Goal: Task Accomplishment & Management: Use online tool/utility

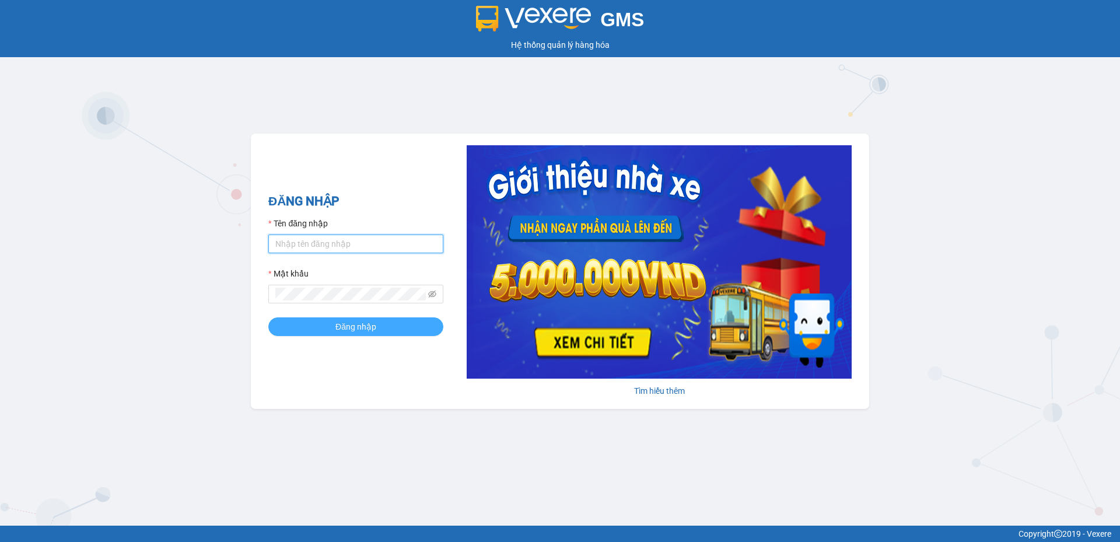
type input "longphung.vtp"
click at [350, 327] on span "Đăng nhập" at bounding box center [356, 326] width 41 height 13
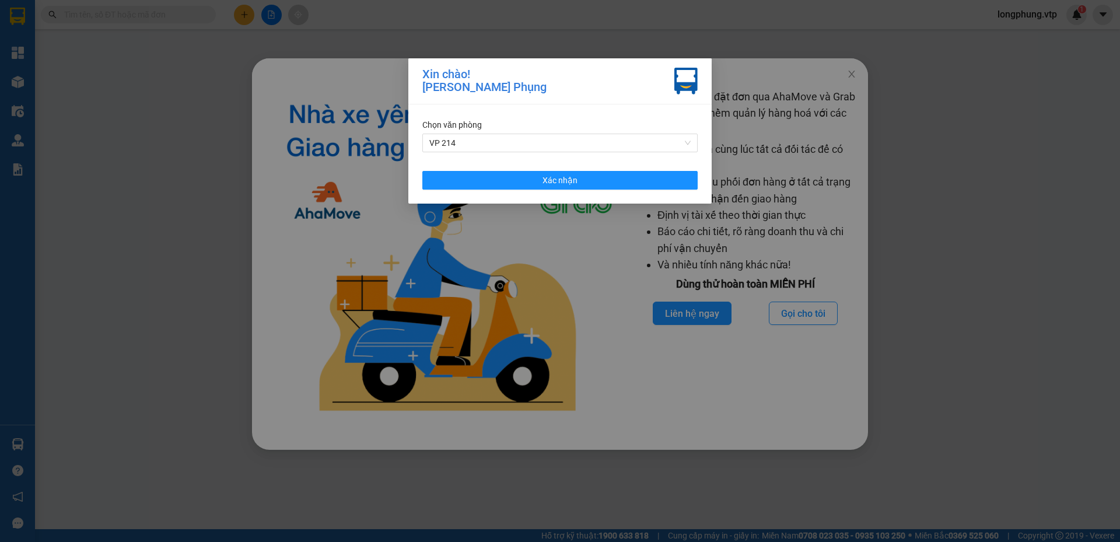
click at [629, 190] on div "Chọn văn phòng VP 214 Xác nhận" at bounding box center [559, 153] width 303 height 99
click at [626, 181] on button "Xác nhận" at bounding box center [559, 180] width 275 height 19
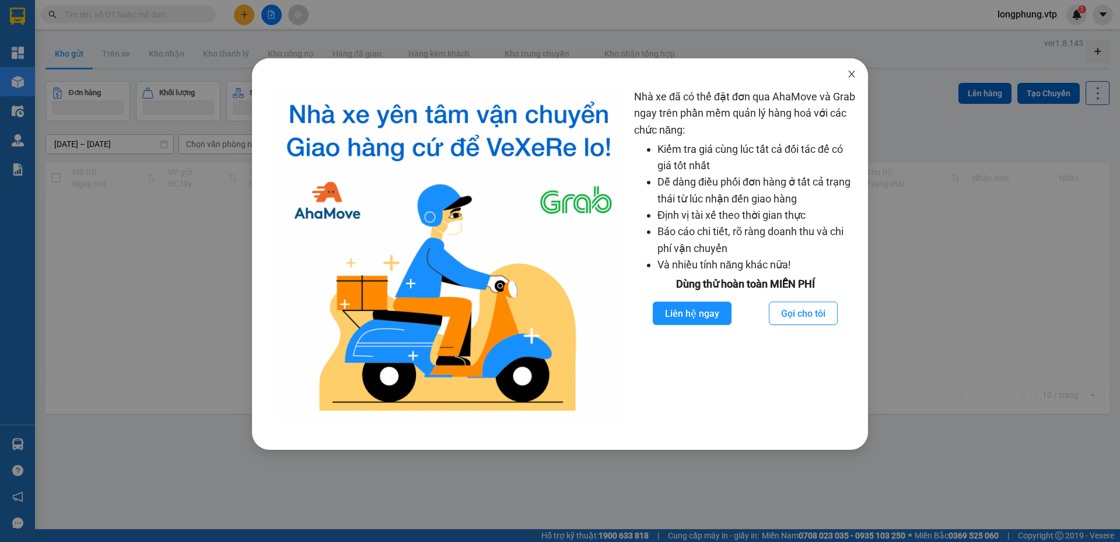
click at [840, 78] on span "Close" at bounding box center [852, 74] width 33 height 33
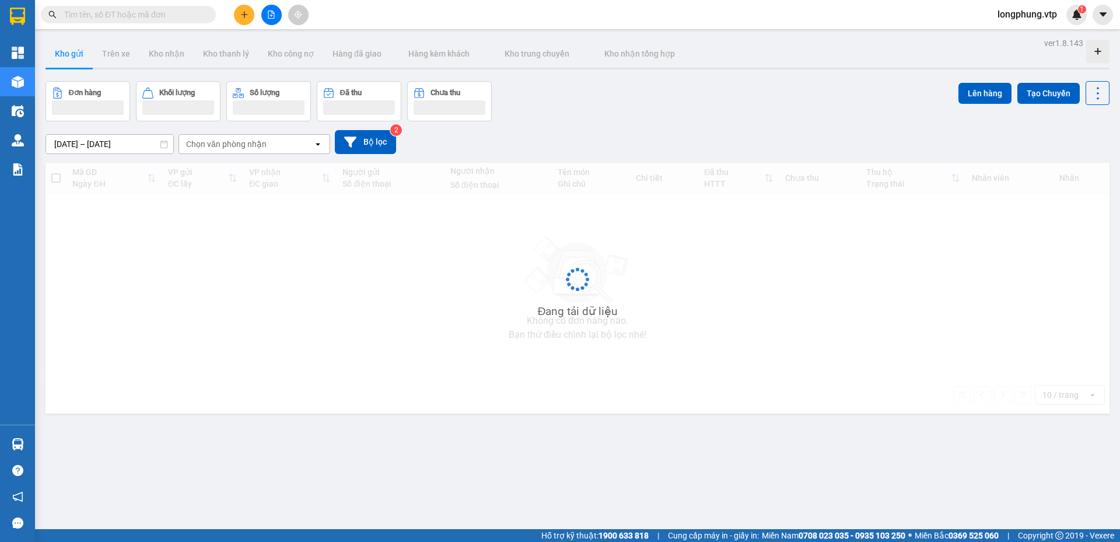
click at [846, 76] on div "ver 1.8.143 Kho gửi Trên xe Kho nhận Kho thanh lý Kho công nợ Hàng đã giao Hàng…" at bounding box center [578, 306] width 1074 height 542
